Goal: Information Seeking & Learning: Learn about a topic

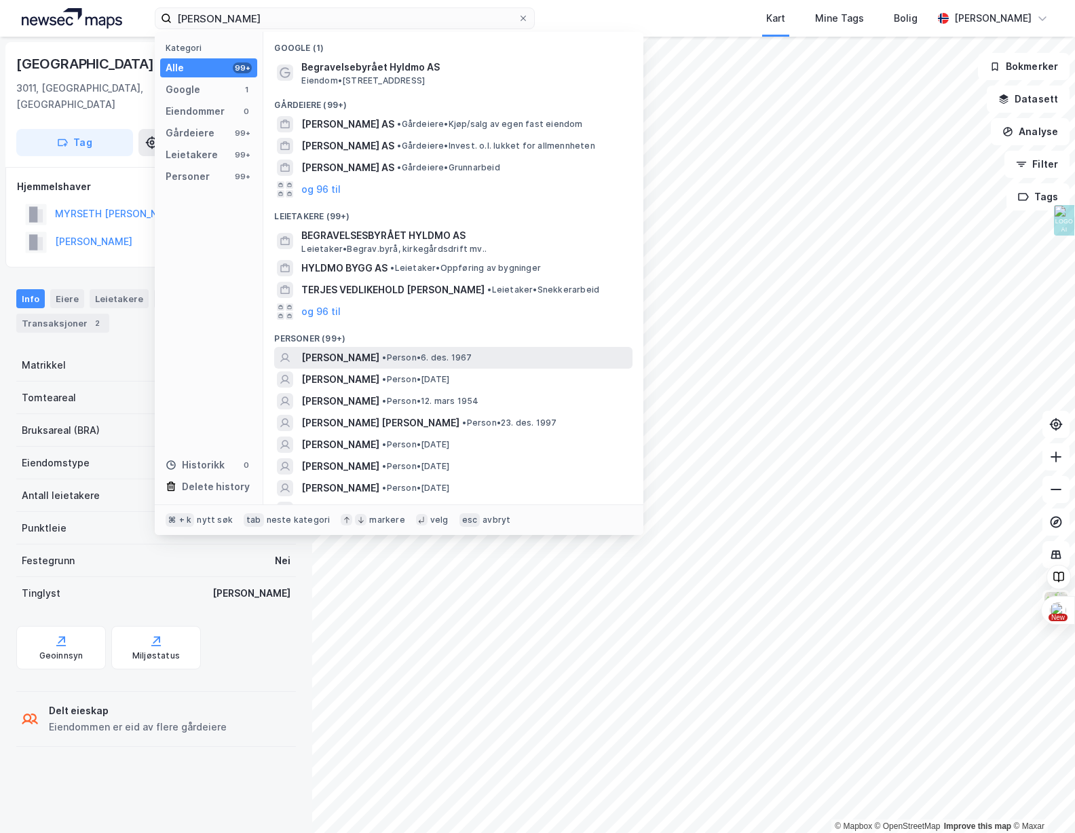
click at [356, 358] on span "[PERSON_NAME]" at bounding box center [340, 358] width 78 height 16
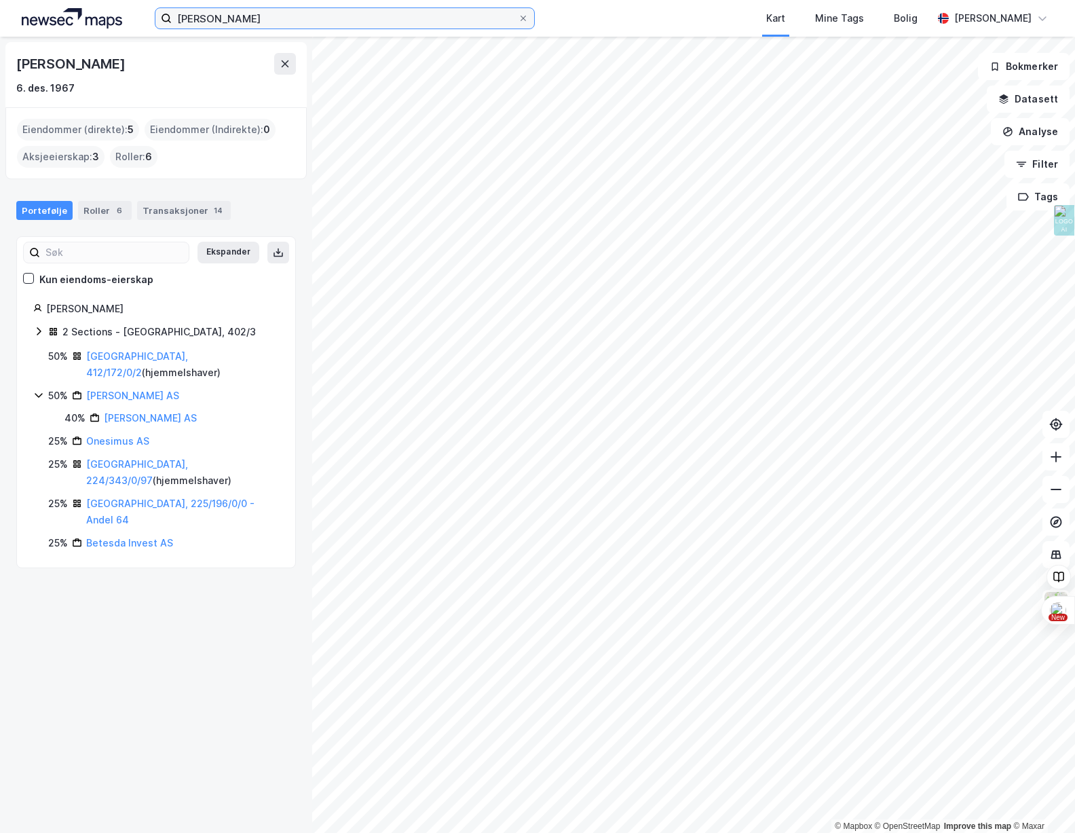
click at [330, 10] on input "[PERSON_NAME]" at bounding box center [345, 18] width 346 height 20
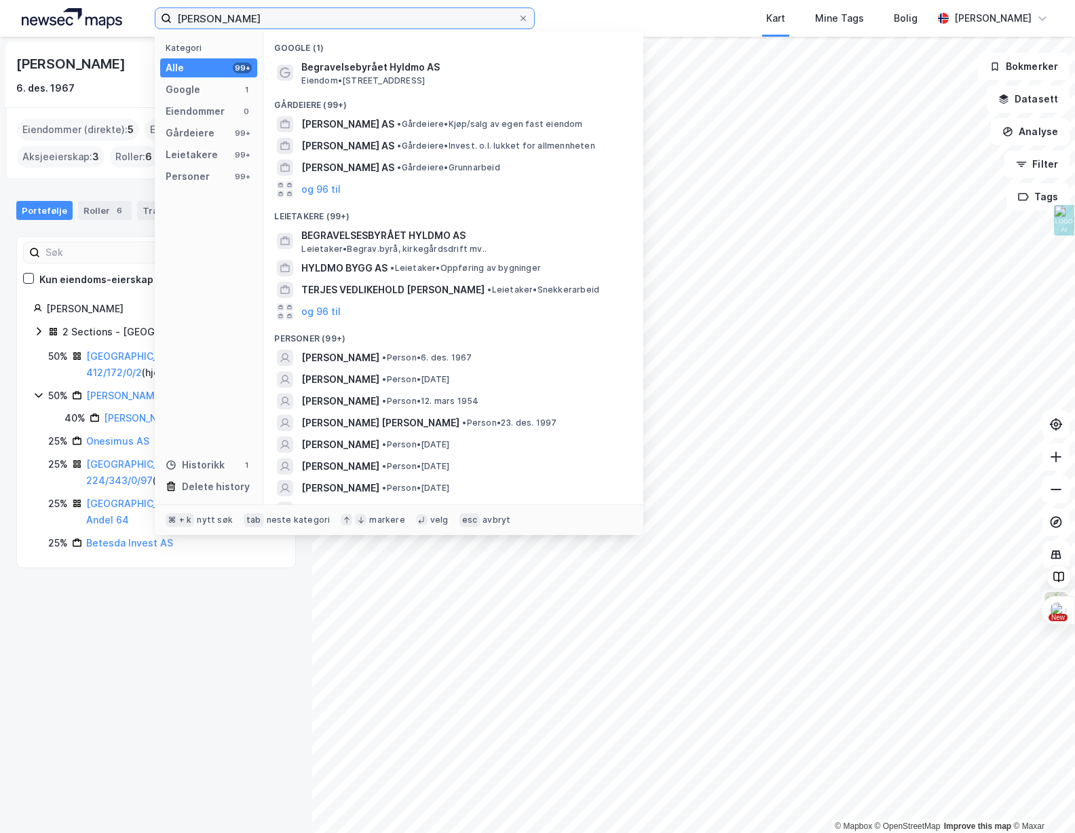
click at [302, 15] on input "[PERSON_NAME]" at bounding box center [345, 18] width 346 height 20
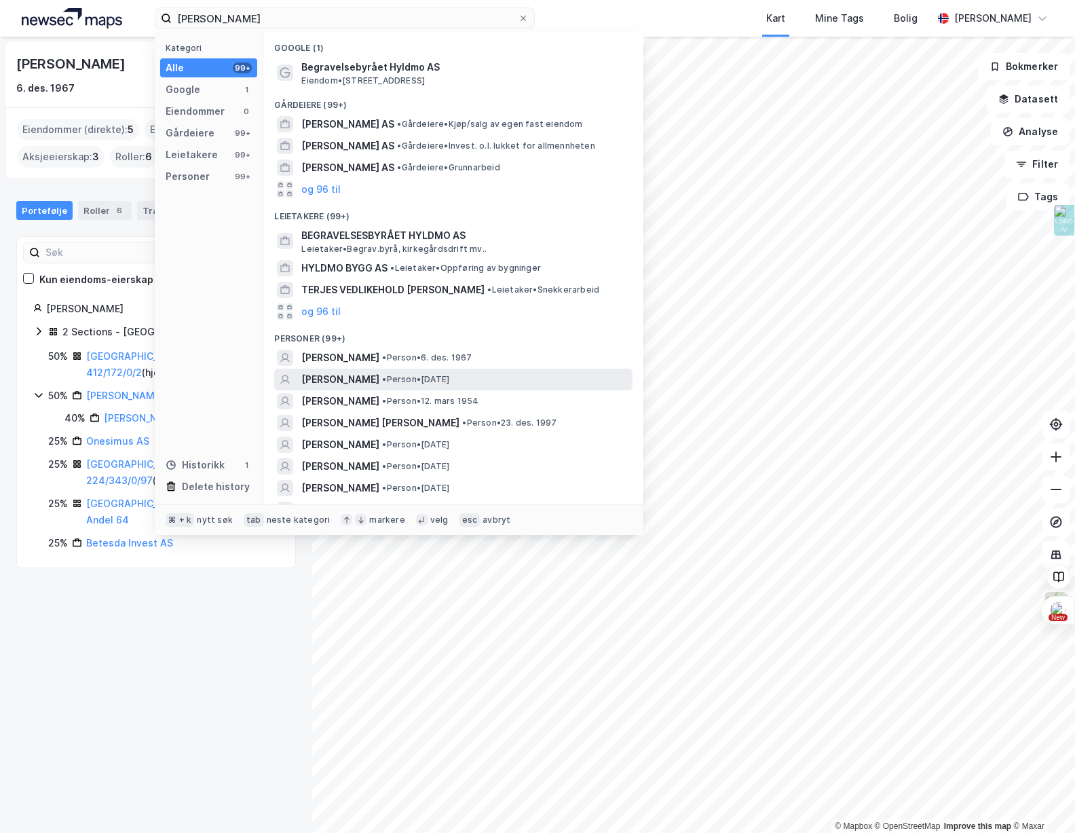
click at [418, 382] on span "• Person • [DATE]" at bounding box center [415, 379] width 67 height 11
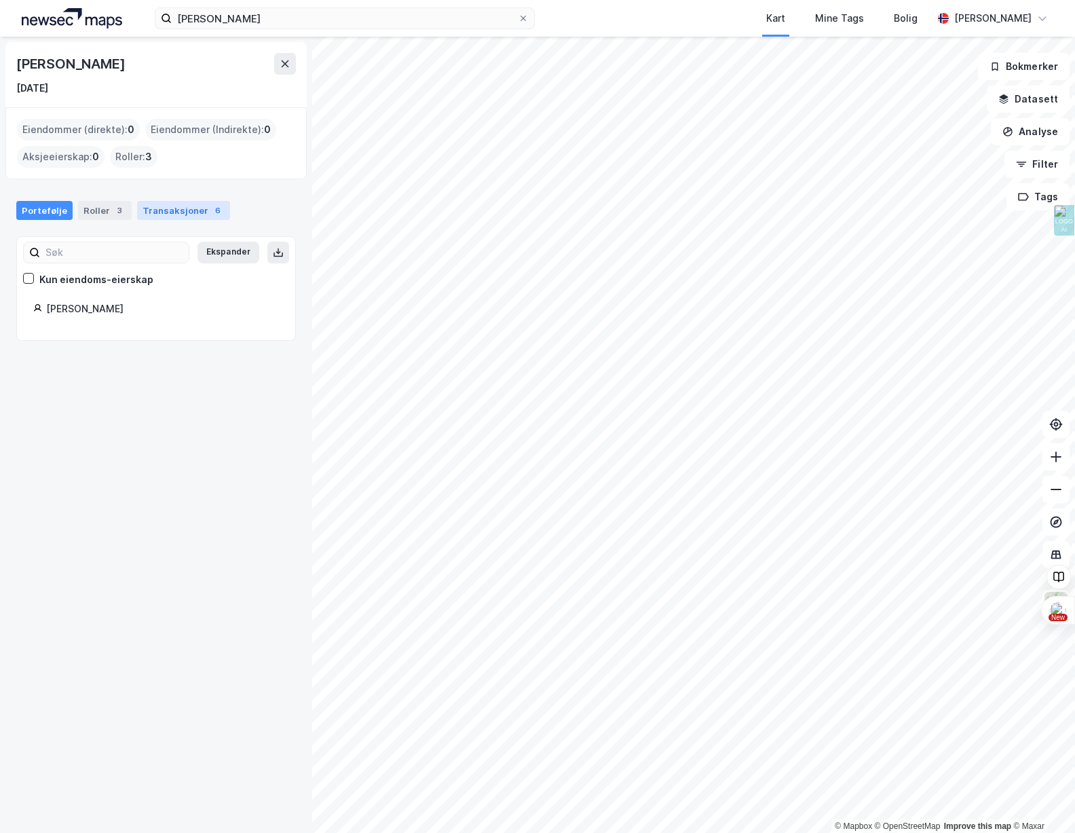
click at [186, 213] on div "Transaksjoner 6" at bounding box center [183, 210] width 93 height 19
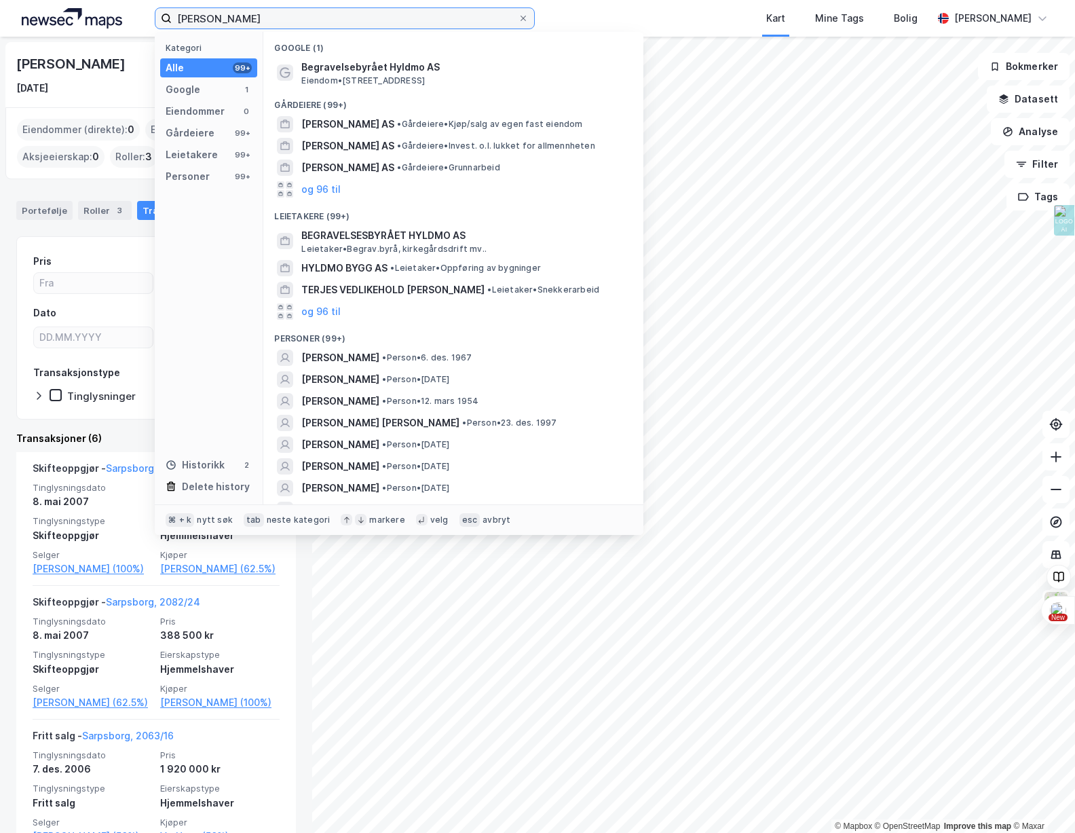
click at [260, 16] on input "[PERSON_NAME]" at bounding box center [345, 18] width 346 height 20
drag, startPoint x: 200, startPoint y: 19, endPoint x: 124, endPoint y: 14, distance: 75.5
click at [126, 16] on div "[PERSON_NAME] Kategori Alle 99+ Google 1 Eiendommer 0 Gårdeiere 99+ Leietakere …" at bounding box center [537, 18] width 1075 height 37
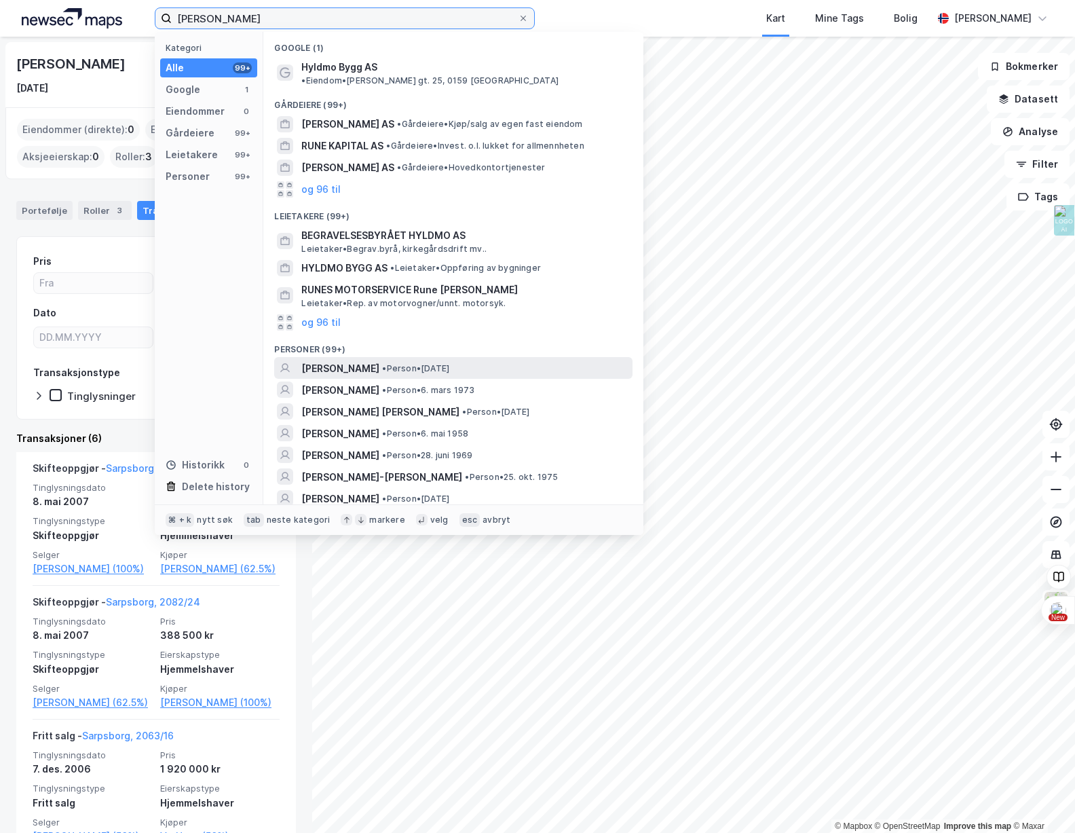
type input "[PERSON_NAME]"
click at [360, 361] on span "[PERSON_NAME]" at bounding box center [340, 369] width 78 height 16
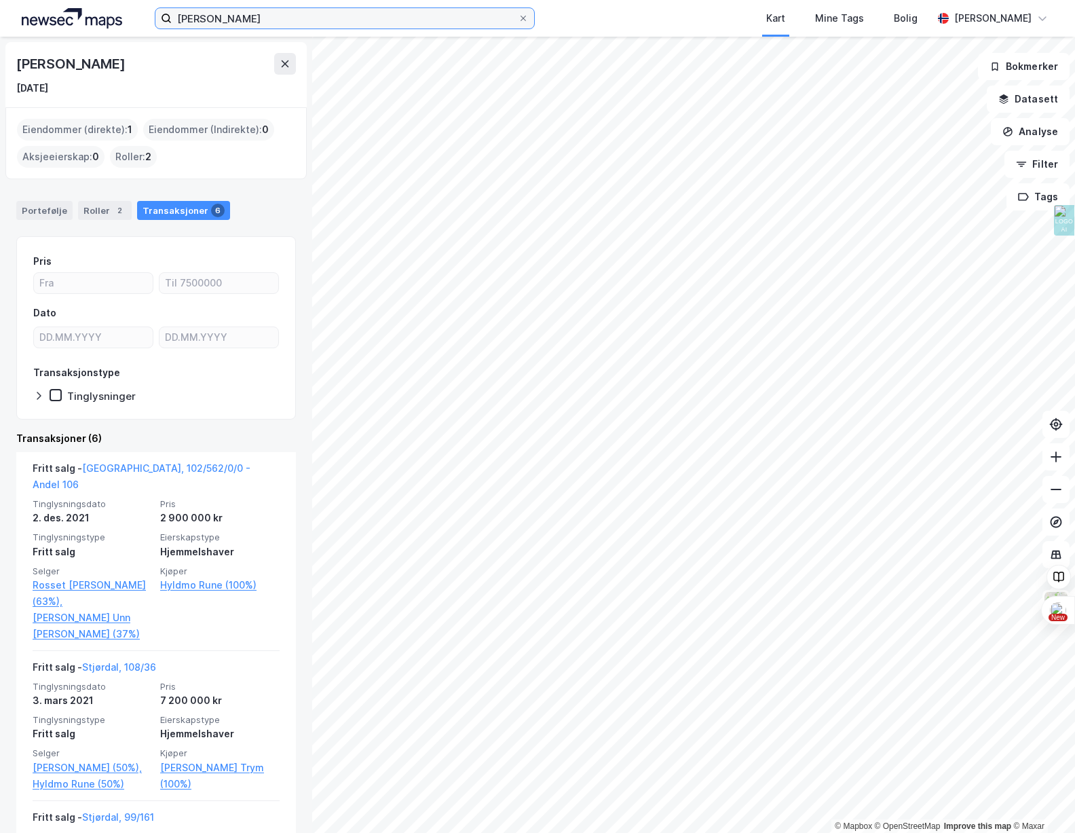
click at [253, 26] on input "[PERSON_NAME]" at bounding box center [345, 18] width 346 height 20
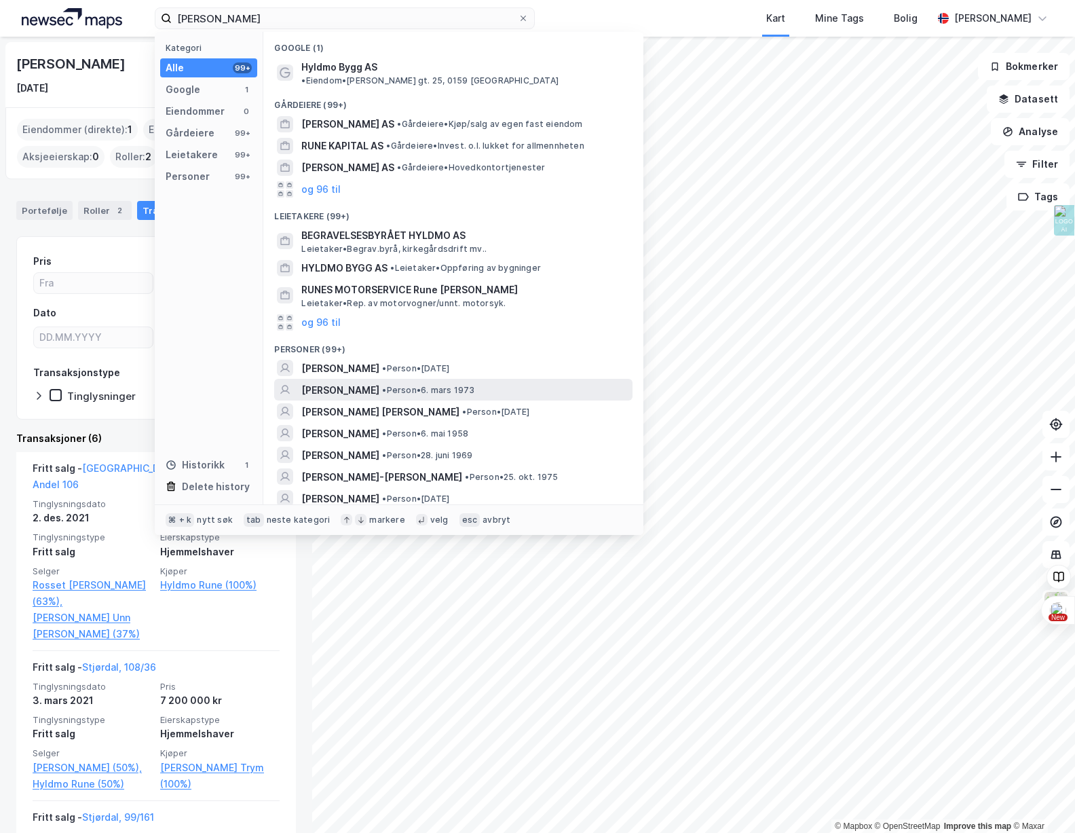
click at [404, 385] on span "• Person • 6. mars 1973" at bounding box center [428, 390] width 92 height 11
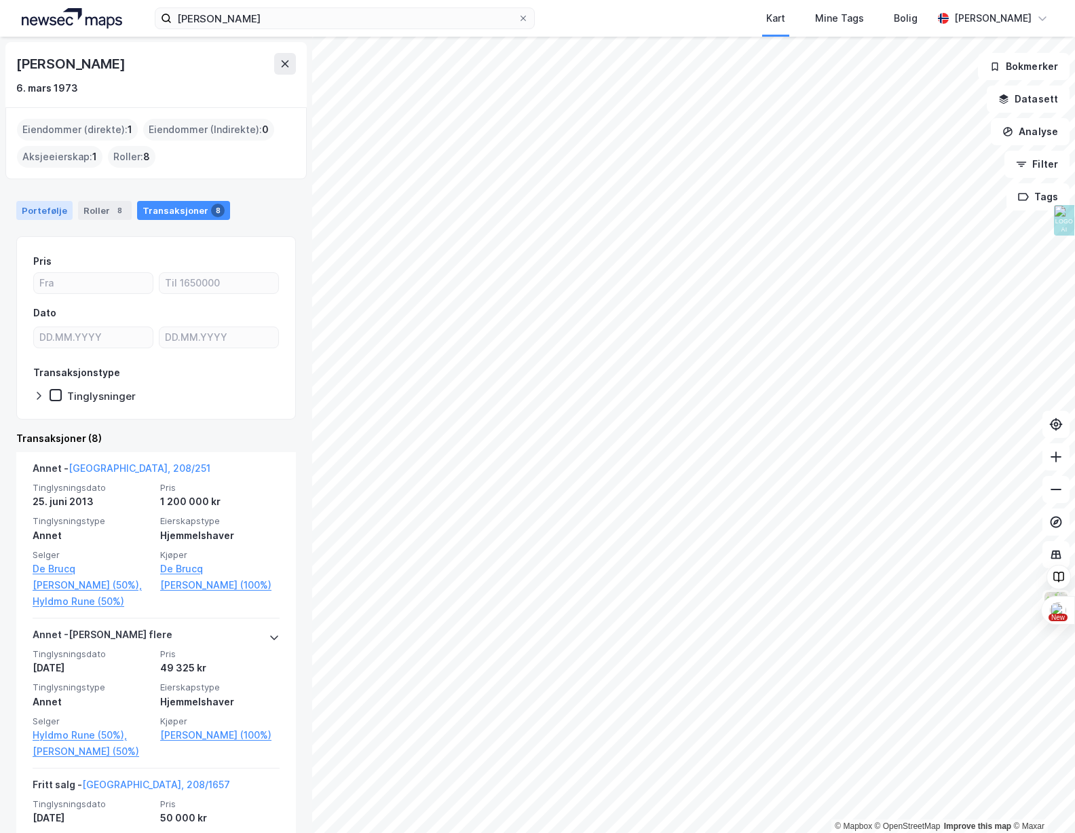
click at [45, 213] on div "Portefølje" at bounding box center [44, 210] width 56 height 19
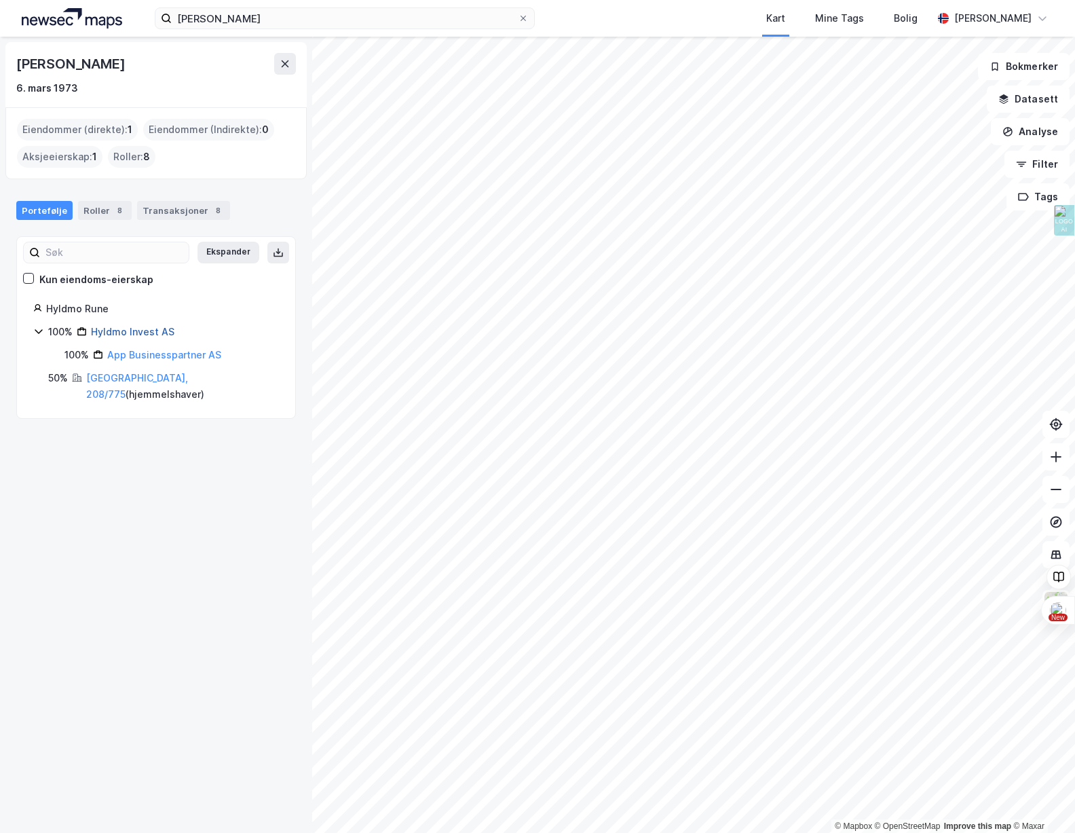
click at [128, 334] on link "Hyldmo Invest AS" at bounding box center [133, 332] width 84 height 12
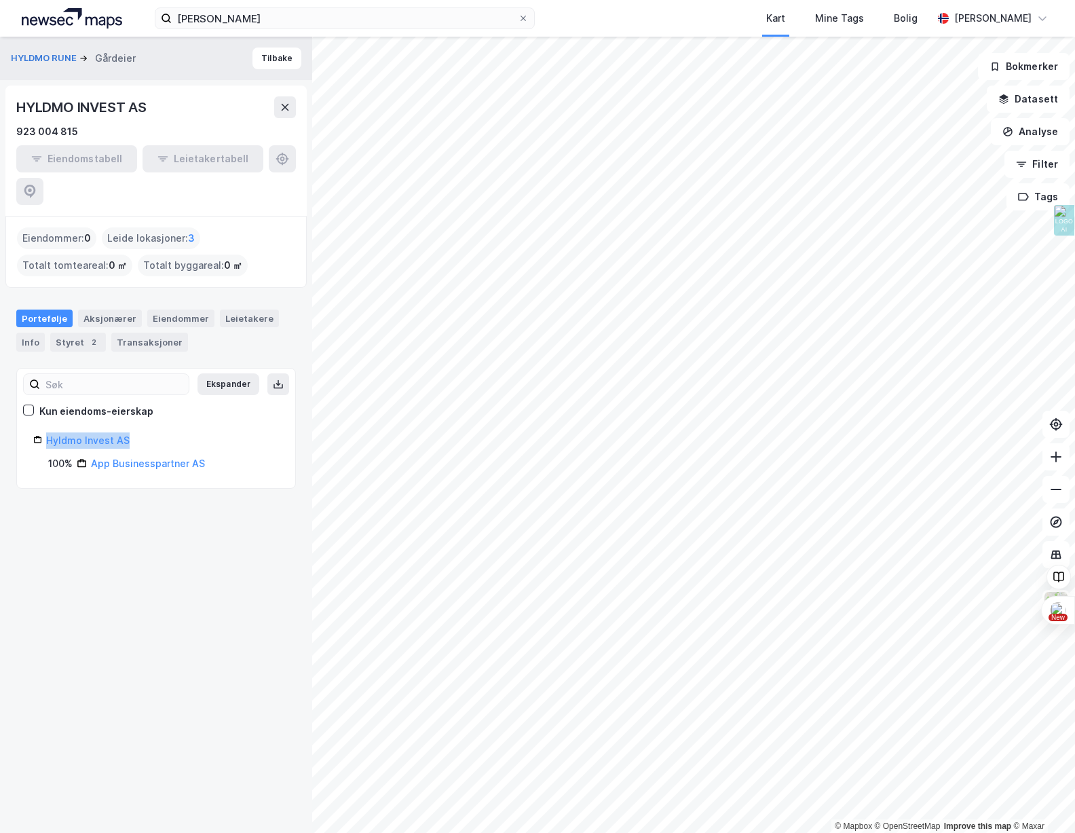
drag, startPoint x: 136, startPoint y: 407, endPoint x: 51, endPoint y: 397, distance: 86.2
click at [48, 399] on div "Ekspander Kun eiendoms-eierskap Hyldmo Invest AS 100% App Businesspartner AS" at bounding box center [156, 428] width 246 height 87
copy link "Hyldmo Invest AS"
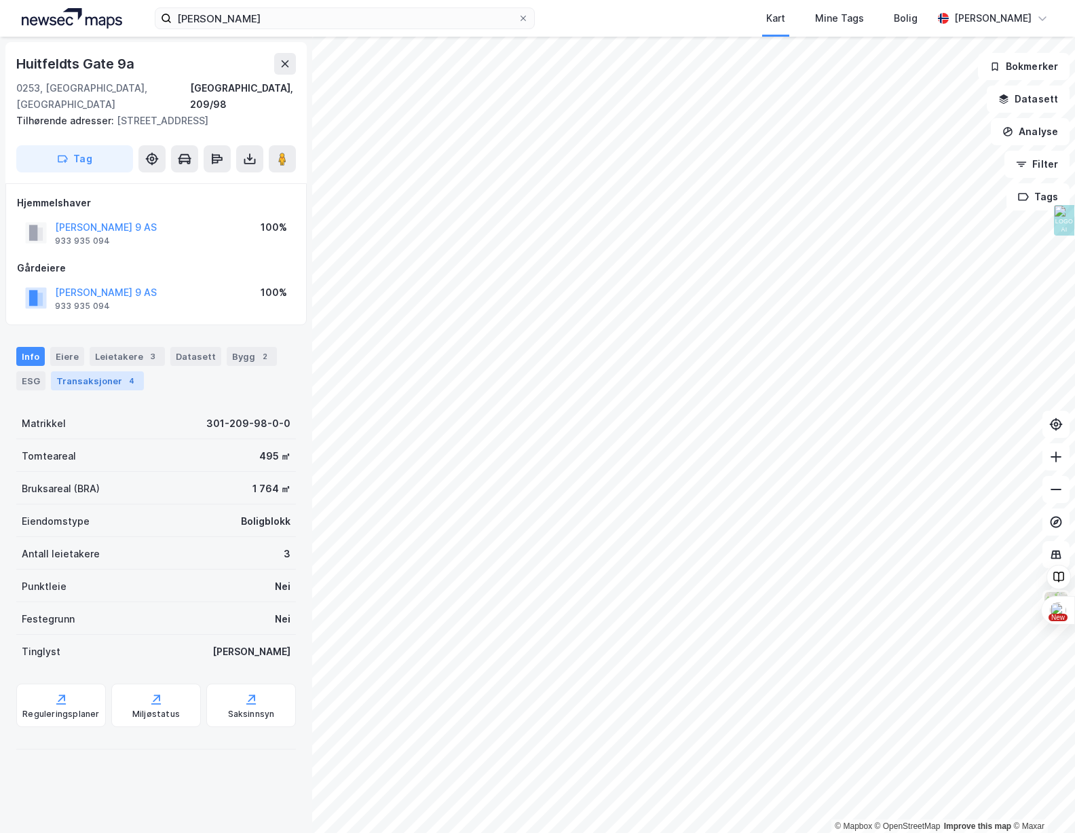
click at [88, 371] on div "Transaksjoner 4" at bounding box center [97, 380] width 93 height 19
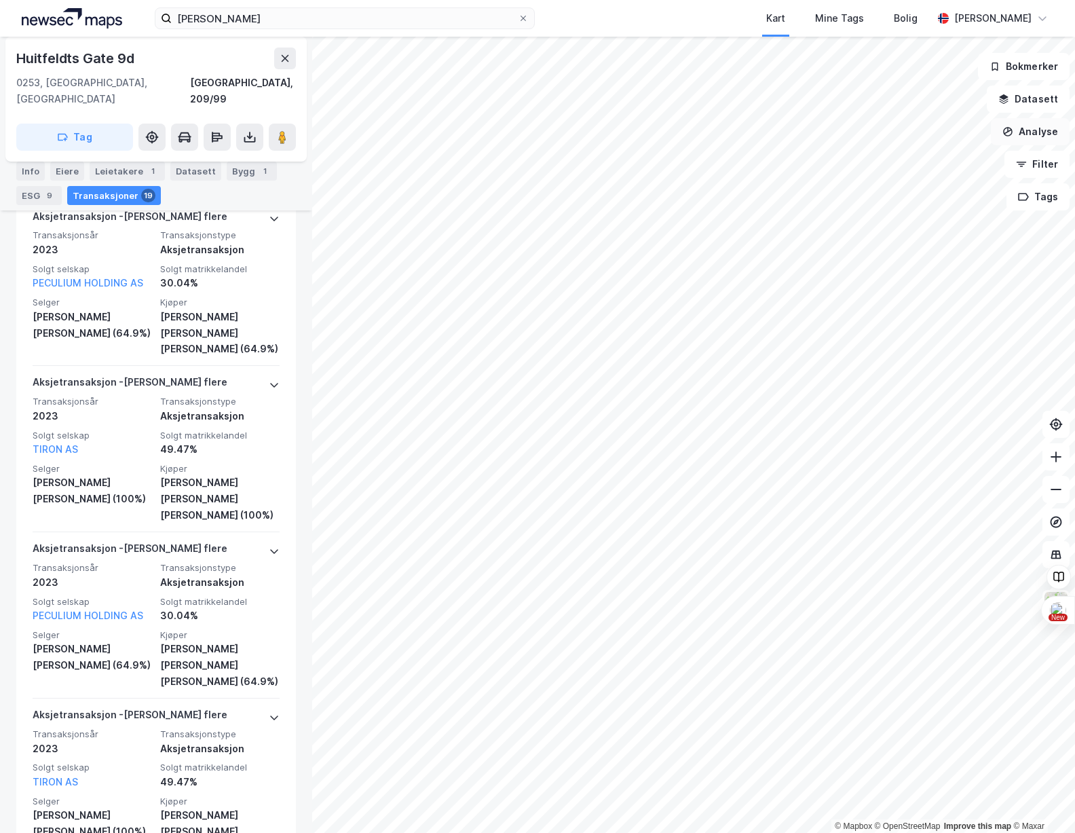
scroll to position [864, 0]
